Goal: Task Accomplishment & Management: Use online tool/utility

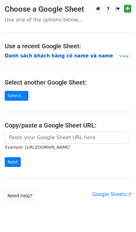
click at [43, 55] on strong "Danh sách khách hàng có name và name" at bounding box center [59, 56] width 108 height 6
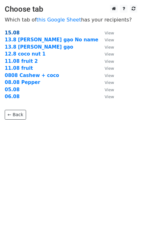
click at [13, 32] on strong "15.08" at bounding box center [12, 33] width 15 height 6
